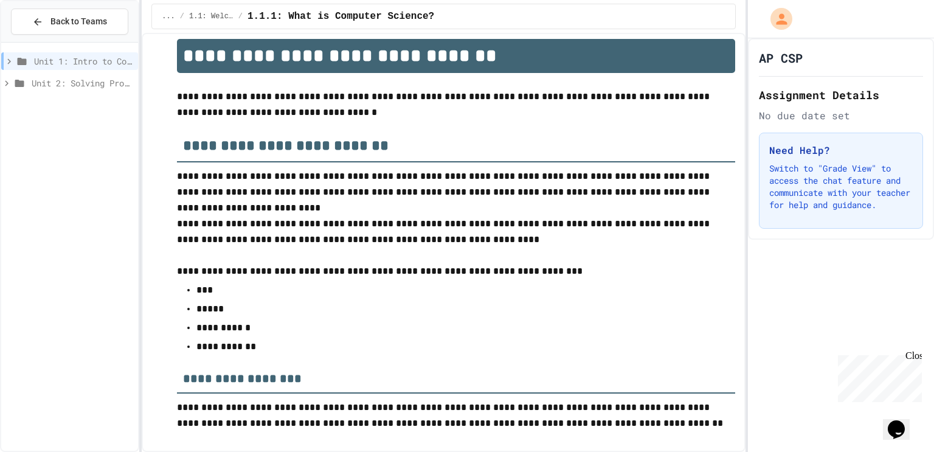
scroll to position [15, 0]
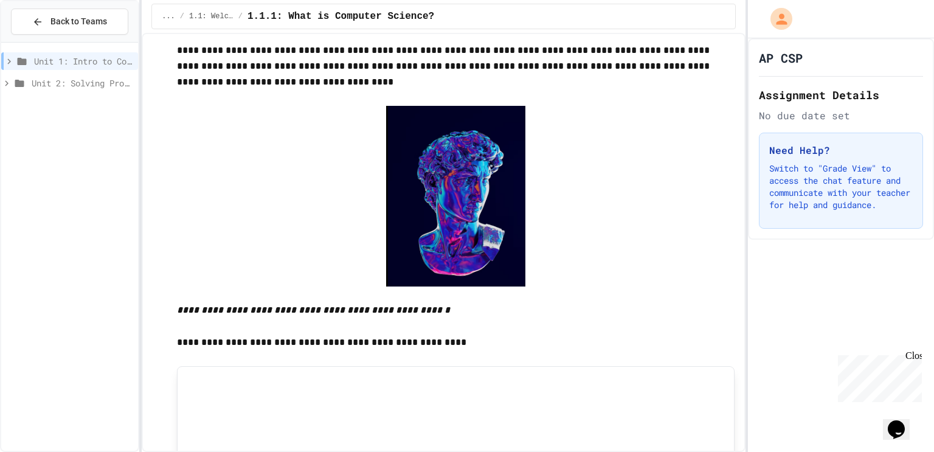
scroll to position [420, 0]
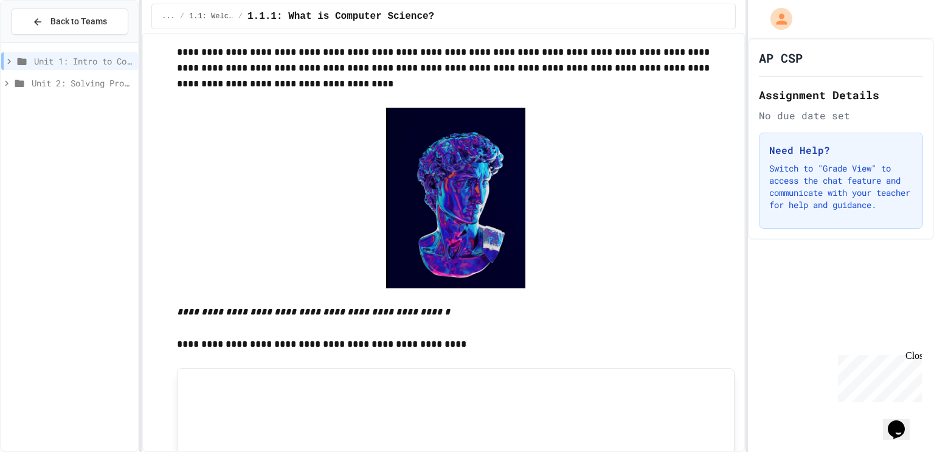
click at [74, 81] on span "Unit 2: Solving Problems in Computer Science" at bounding box center [83, 83] width 102 height 13
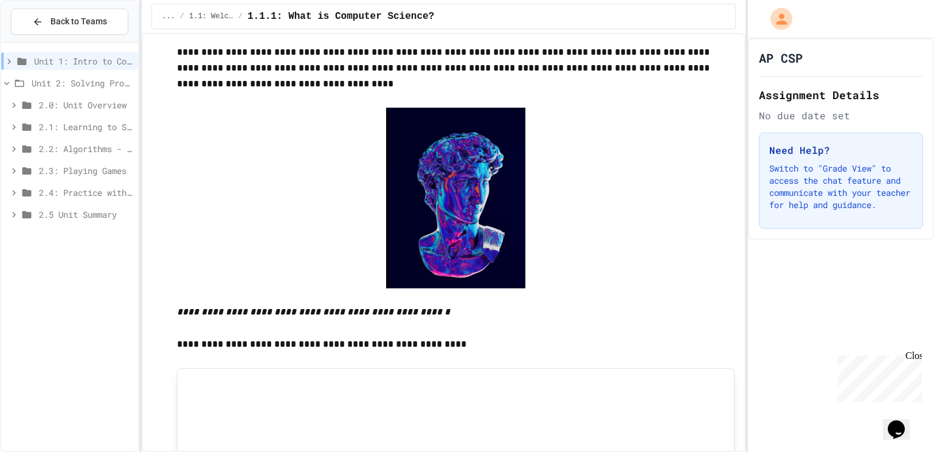
click at [70, 59] on span "Unit 1: Intro to Computer Science" at bounding box center [83, 61] width 99 height 13
click at [15, 83] on icon at bounding box center [16, 83] width 11 height 11
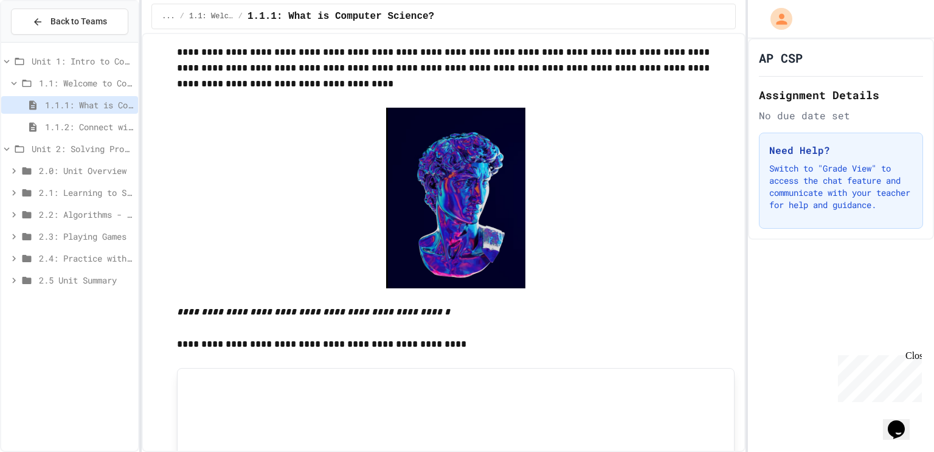
click at [68, 132] on span "1.1.2: Connect with Your World" at bounding box center [89, 126] width 88 height 13
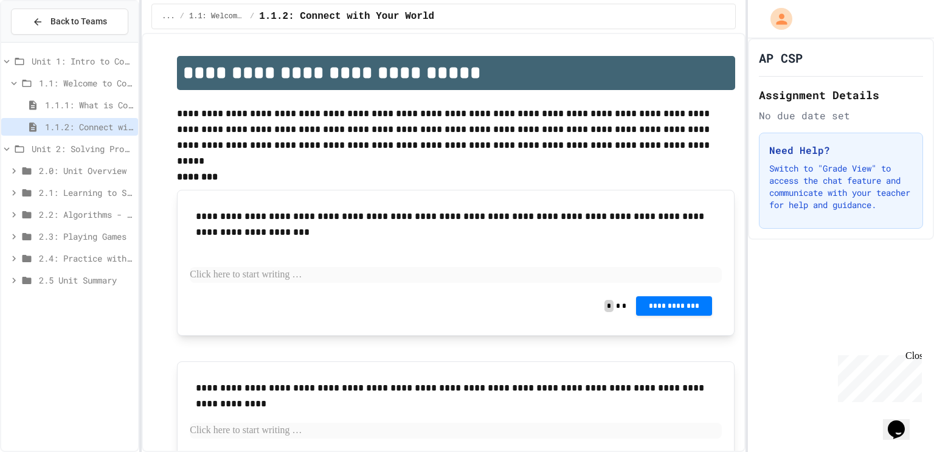
click at [75, 104] on span "1.1.1: What is Computer Science?" at bounding box center [89, 105] width 88 height 13
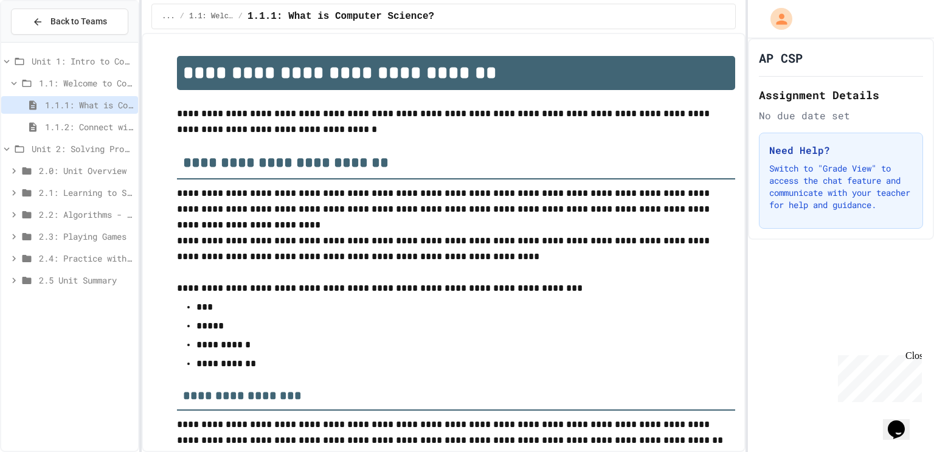
scroll to position [1910, 0]
